Goal: Navigation & Orientation: Find specific page/section

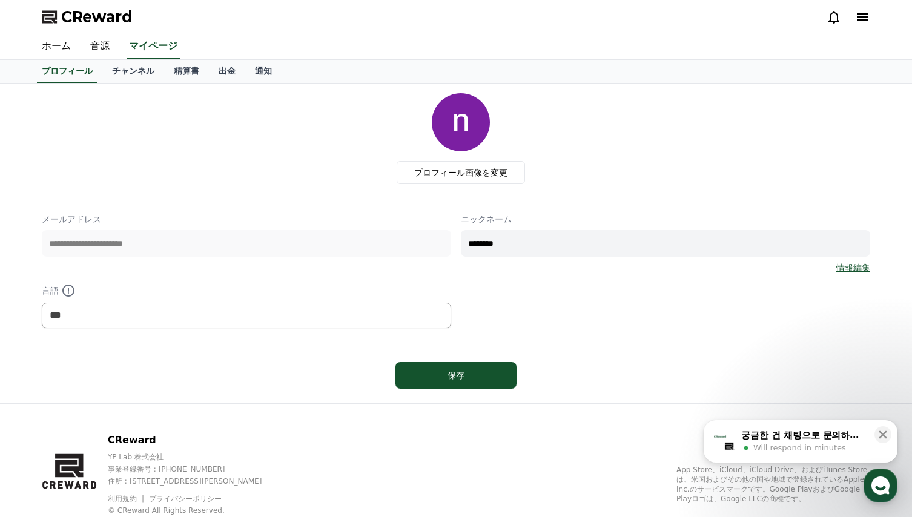
click at [675, 188] on div "**********" at bounding box center [456, 243] width 828 height 300
click at [115, 76] on link "チャンネル" at bounding box center [133, 71] width 62 height 23
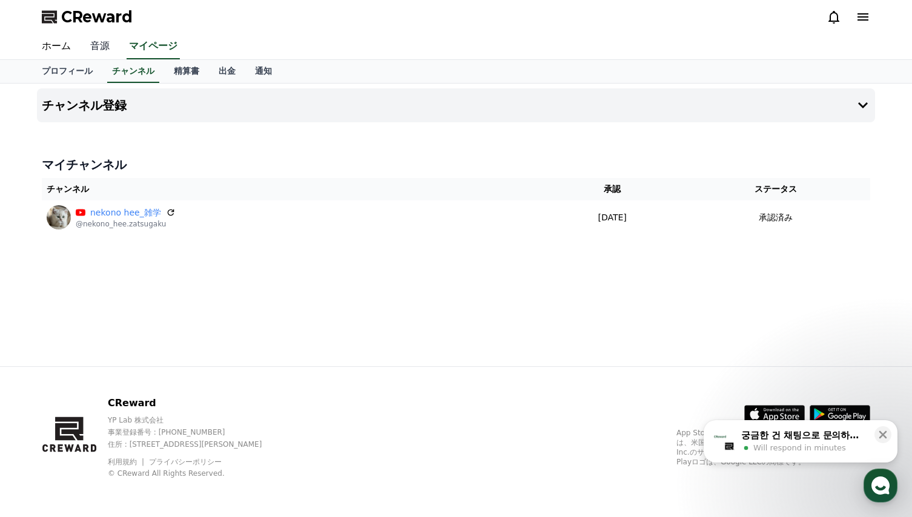
click at [99, 47] on link "音源" at bounding box center [100, 46] width 39 height 25
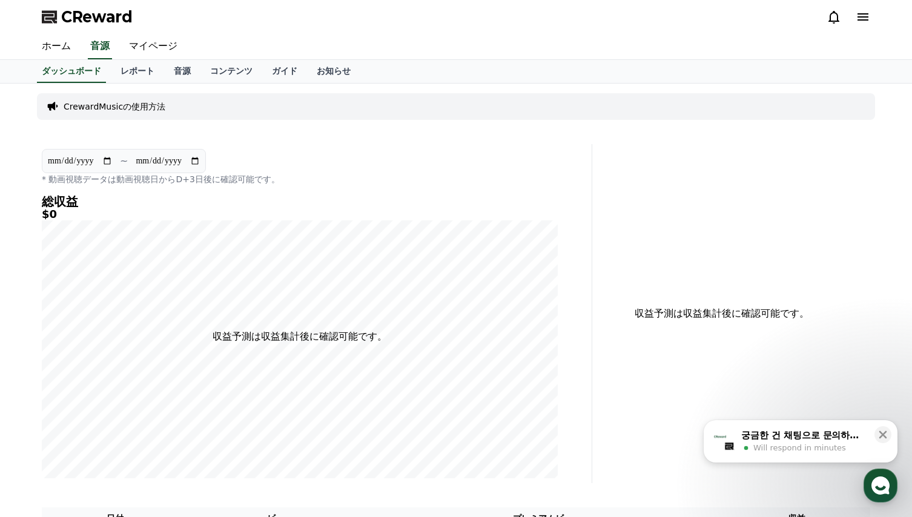
click at [107, 162] on input "**********" at bounding box center [79, 160] width 65 height 13
click at [113, 74] on link "レポート" at bounding box center [137, 71] width 53 height 23
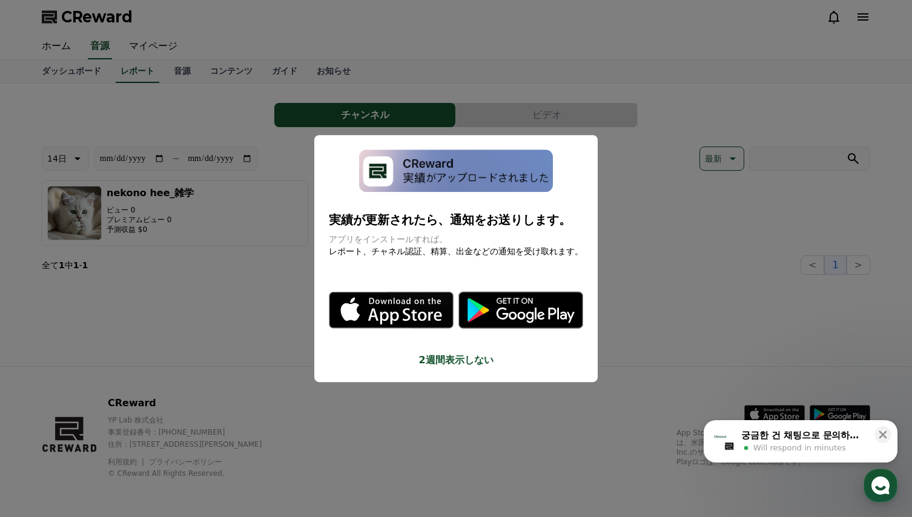
click at [645, 243] on button "close modal" at bounding box center [456, 258] width 912 height 517
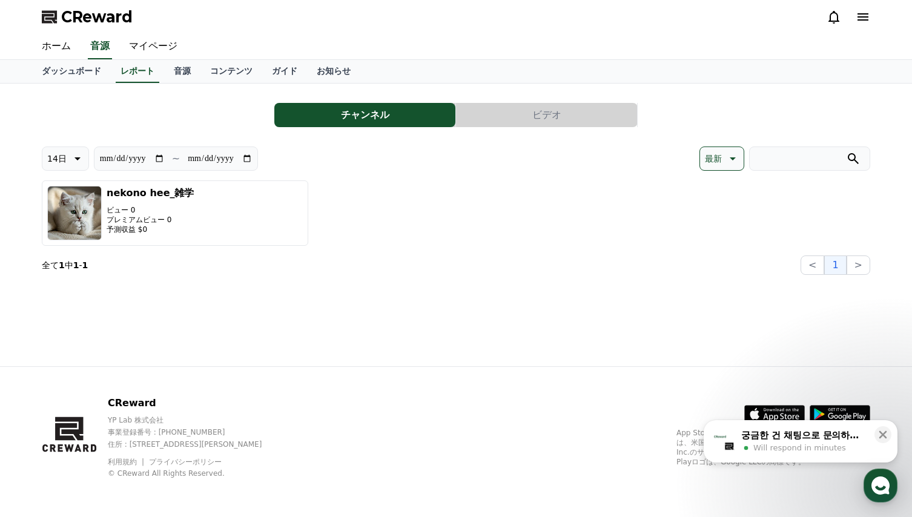
click at [354, 119] on button "チャンネル" at bounding box center [364, 115] width 181 height 24
click at [735, 160] on icon at bounding box center [731, 158] width 15 height 15
click at [599, 190] on div "nekono hee_雑学 ビュー 0 プレミアムビュー 0 予測収益 $0" at bounding box center [456, 212] width 828 height 65
click at [566, 240] on div "nekono hee_雑学 ビュー 0 プレミアムビュー 0 予測収益 $0" at bounding box center [456, 212] width 828 height 65
click at [719, 157] on p "最新" at bounding box center [713, 158] width 17 height 17
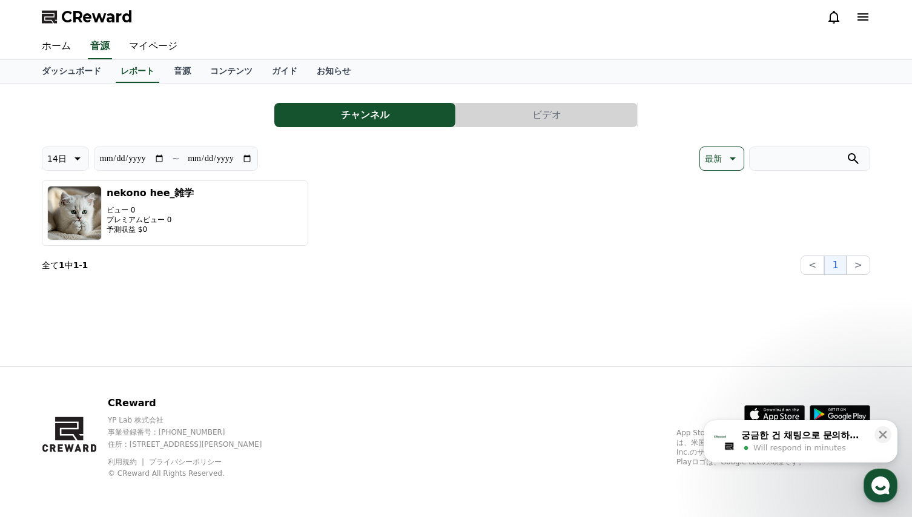
click at [547, 114] on button "ビデオ" at bounding box center [546, 115] width 181 height 24
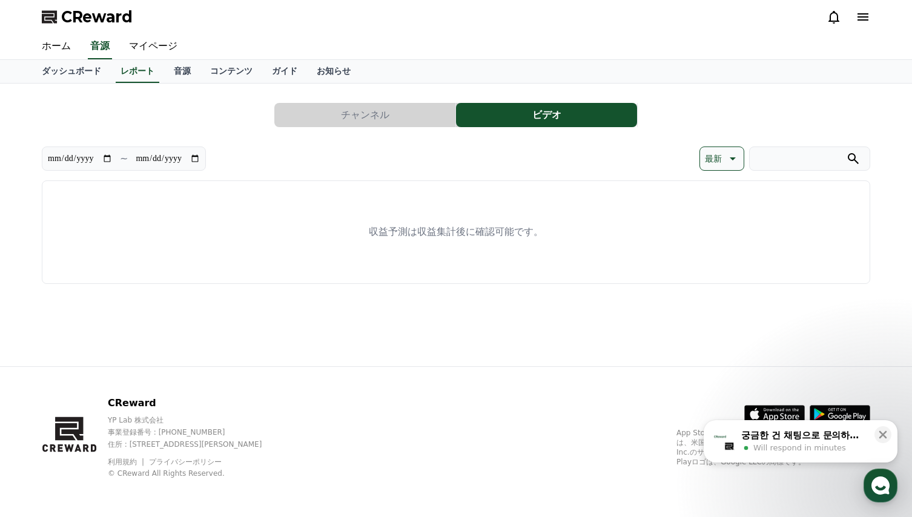
click at [369, 115] on button "チャンネル" at bounding box center [364, 115] width 181 height 24
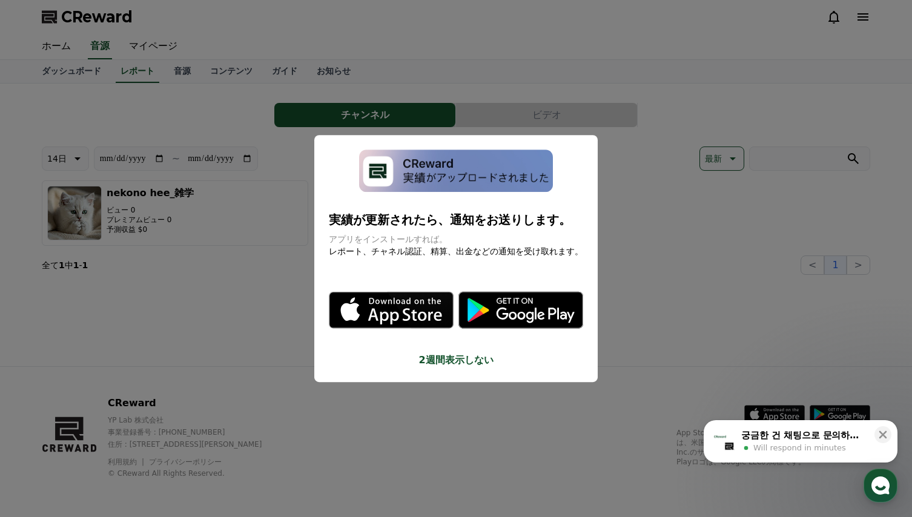
click at [638, 242] on button "close modal" at bounding box center [456, 258] width 912 height 517
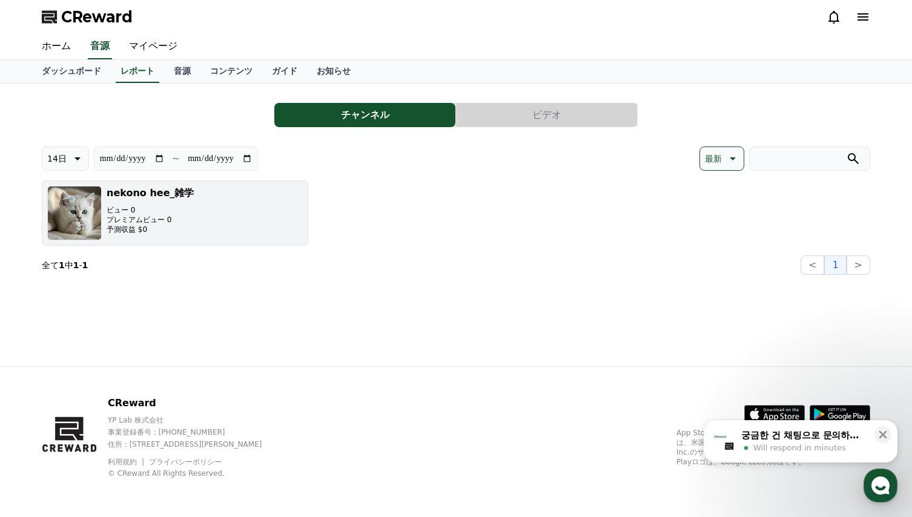
click at [136, 218] on p "プレミアムビュー 0" at bounding box center [151, 220] width 88 height 10
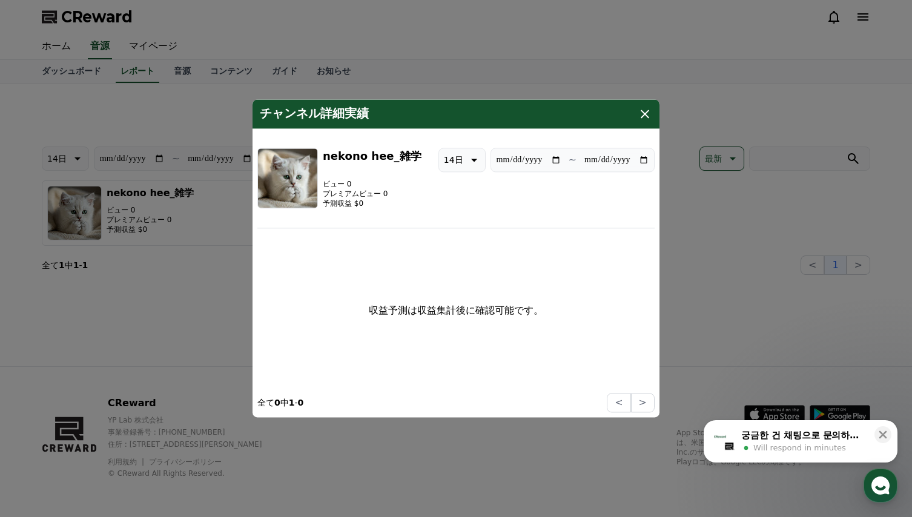
click at [187, 297] on button "close modal" at bounding box center [456, 258] width 912 height 517
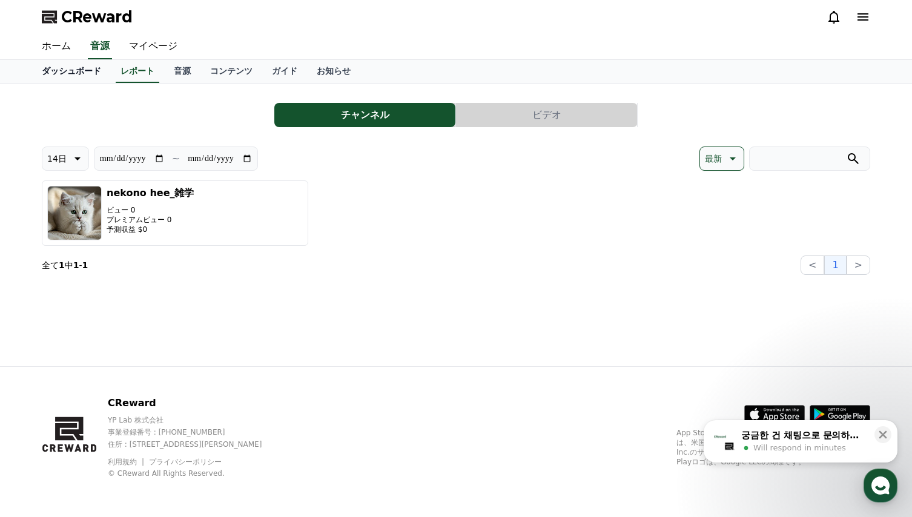
click at [62, 75] on link "ダッシュボード" at bounding box center [71, 71] width 79 height 23
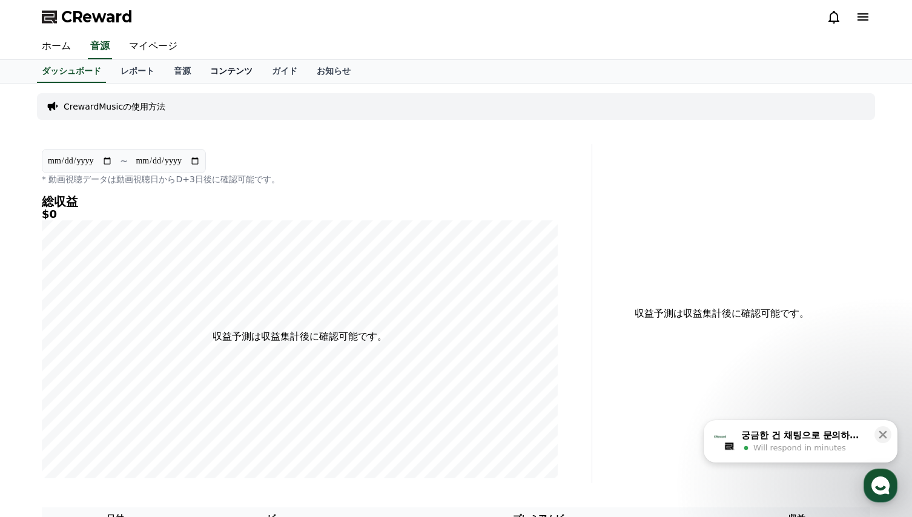
click at [206, 69] on link "コンテンツ" at bounding box center [231, 71] width 62 height 23
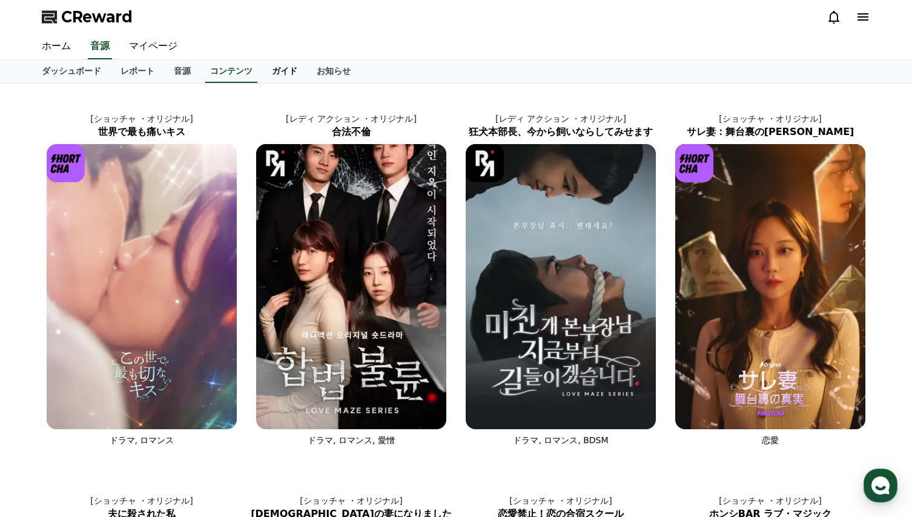
click at [262, 71] on link "ガイド" at bounding box center [284, 71] width 45 height 23
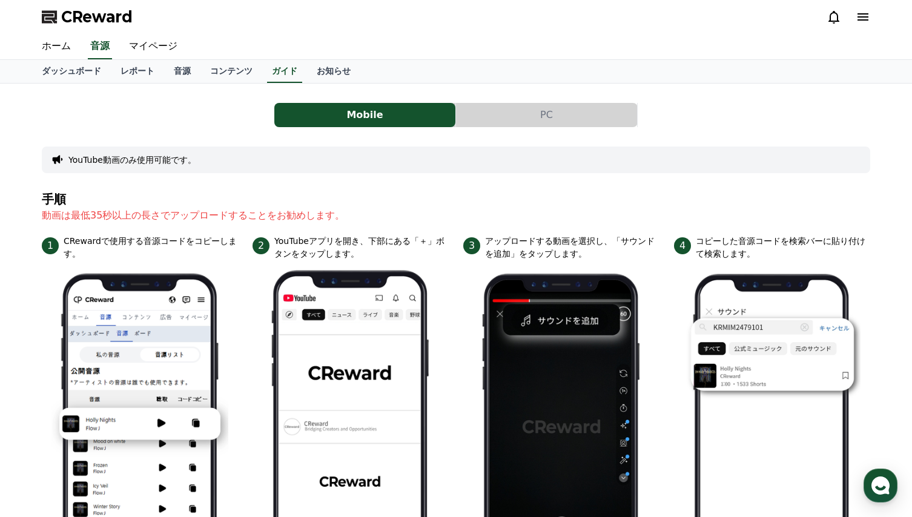
click at [553, 117] on button "PC" at bounding box center [546, 115] width 181 height 24
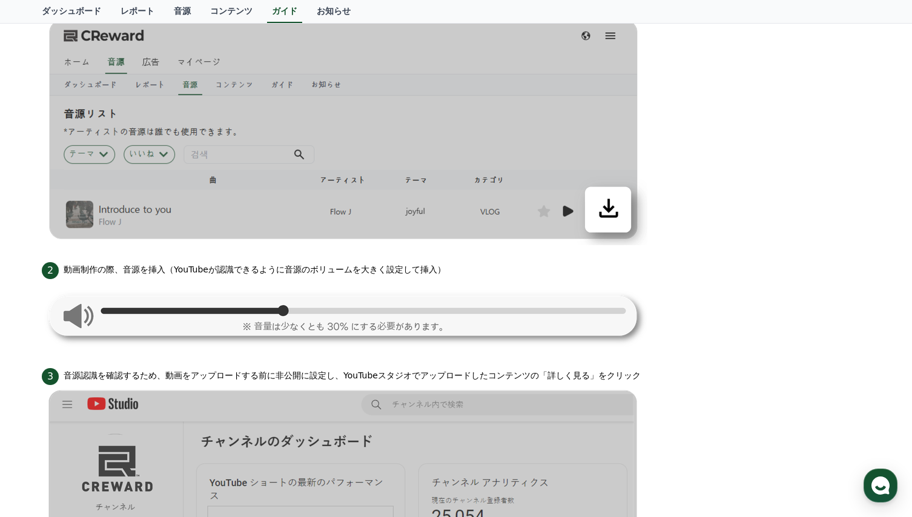
scroll to position [366, 0]
click at [119, 9] on link "レポート" at bounding box center [137, 11] width 53 height 23
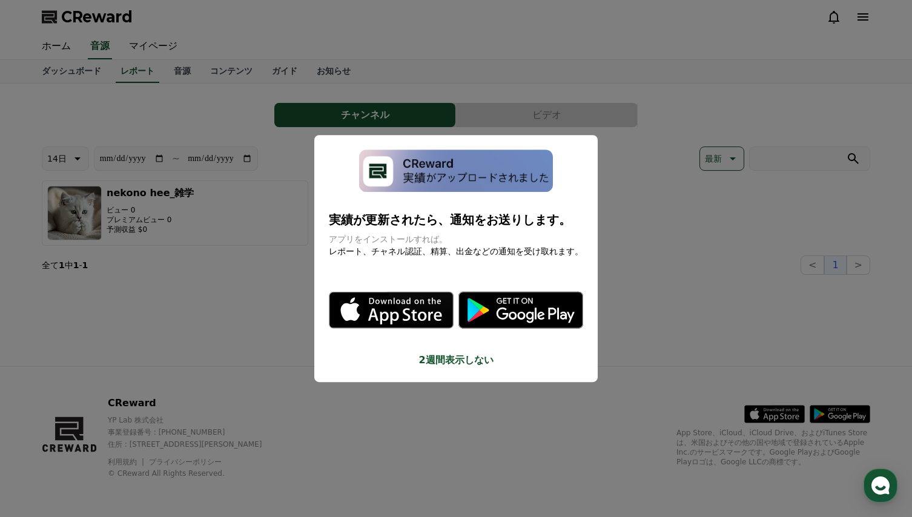
click at [288, 27] on button "close modal" at bounding box center [456, 258] width 912 height 517
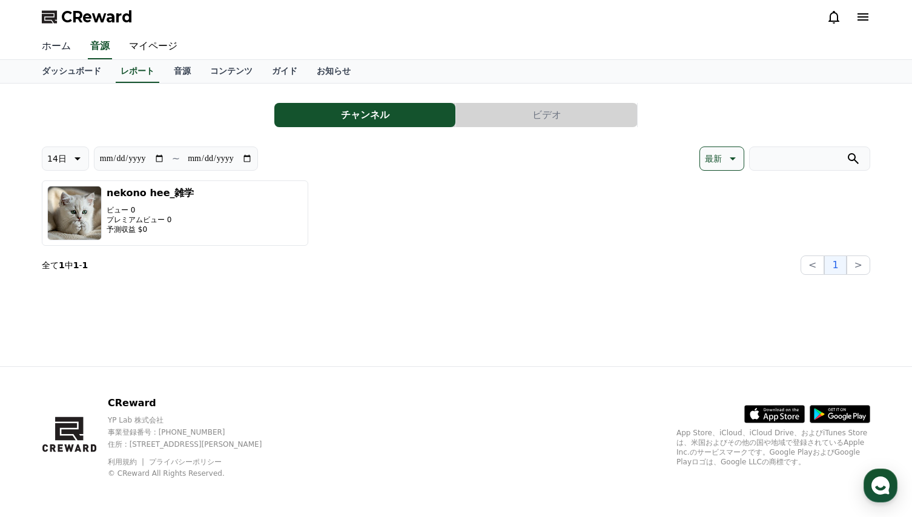
click at [56, 47] on link "ホーム" at bounding box center [56, 46] width 48 height 25
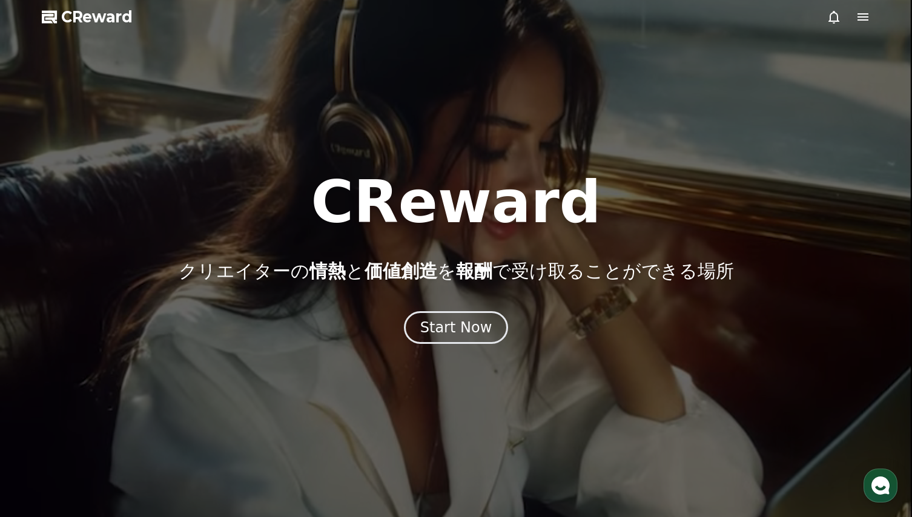
click at [862, 18] on icon at bounding box center [862, 16] width 11 height 7
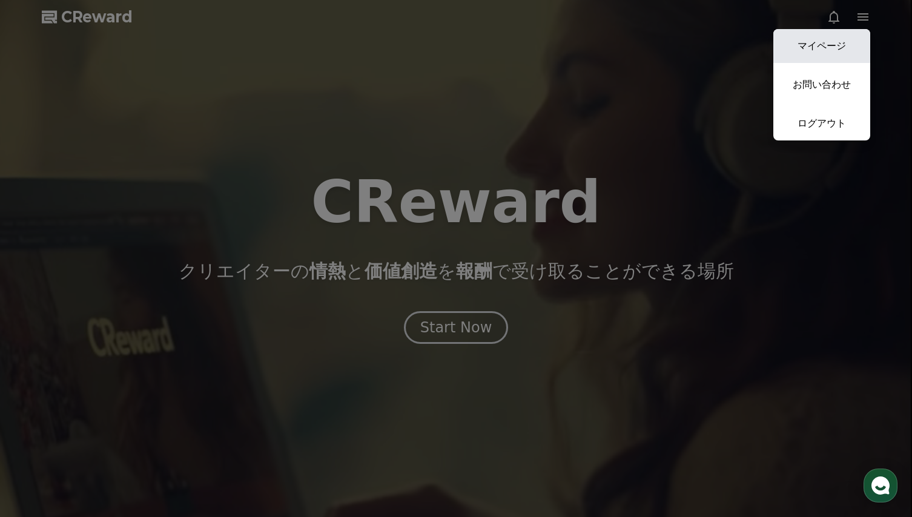
click at [825, 54] on link "マイページ" at bounding box center [821, 46] width 97 height 34
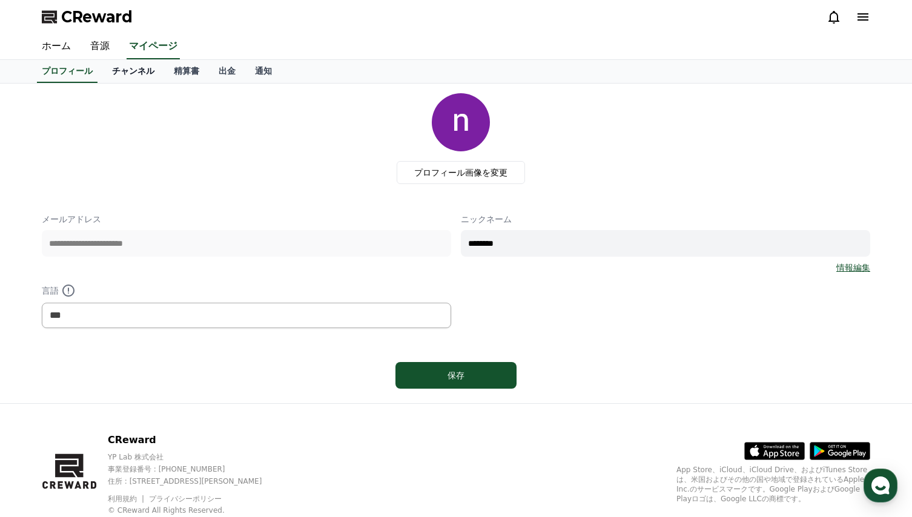
click at [122, 70] on link "チャンネル" at bounding box center [133, 71] width 62 height 23
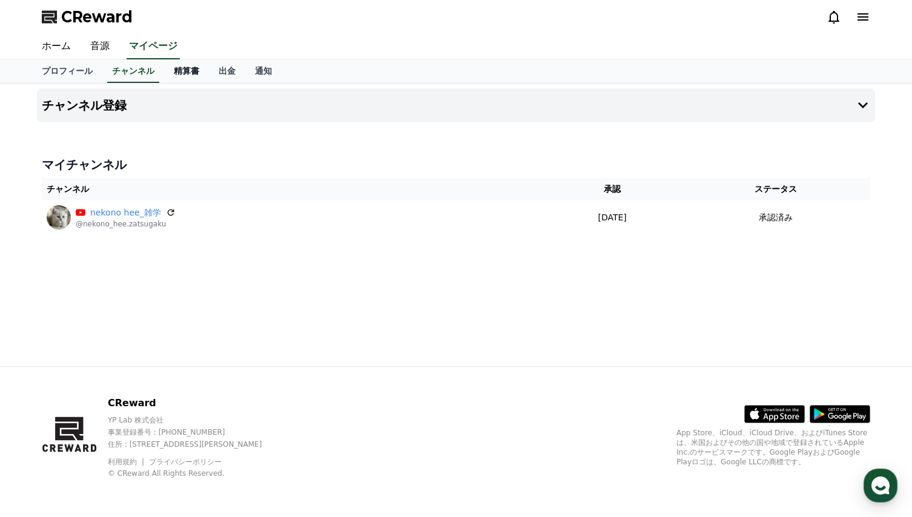
click at [172, 72] on link "精算書" at bounding box center [186, 71] width 45 height 23
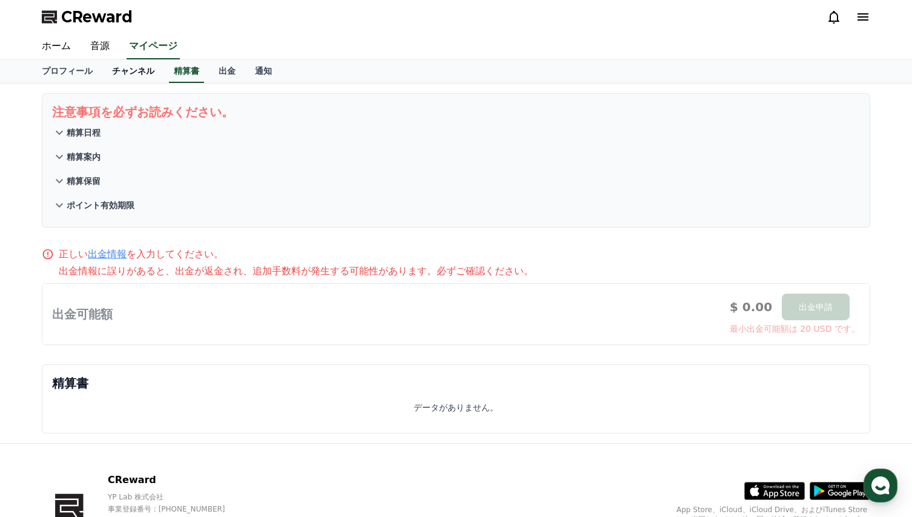
click at [111, 68] on link "チャンネル" at bounding box center [133, 71] width 62 height 23
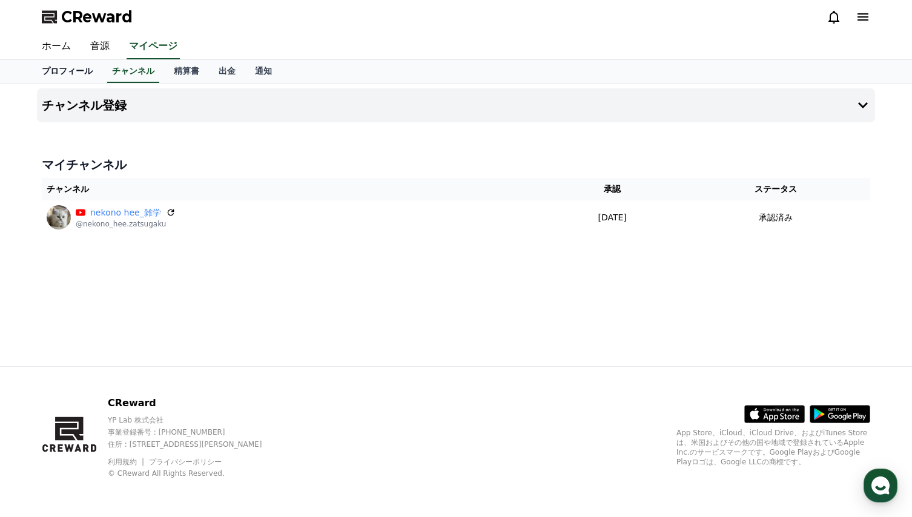
click at [42, 71] on link "プロフィール" at bounding box center [67, 71] width 70 height 23
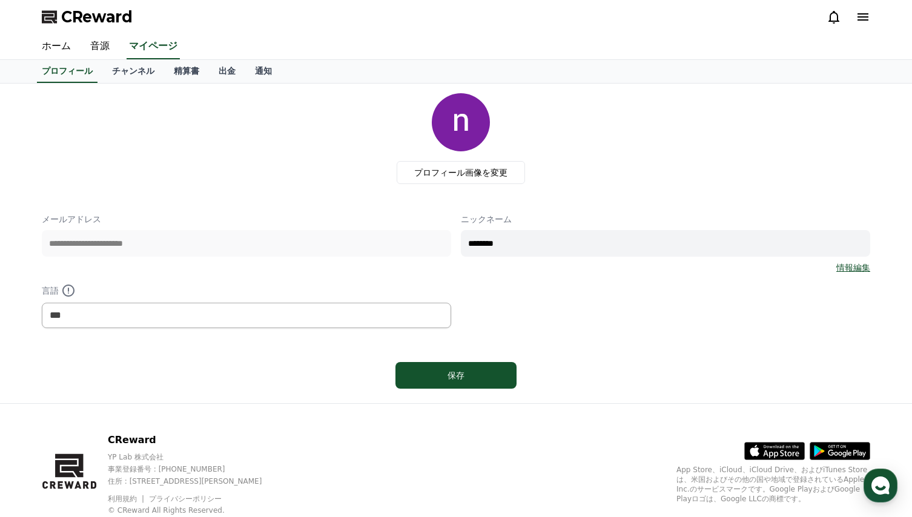
click at [354, 160] on div "プロフィール画像を変更" at bounding box center [460, 138] width 819 height 91
